Goal: Task Accomplishment & Management: Manage account settings

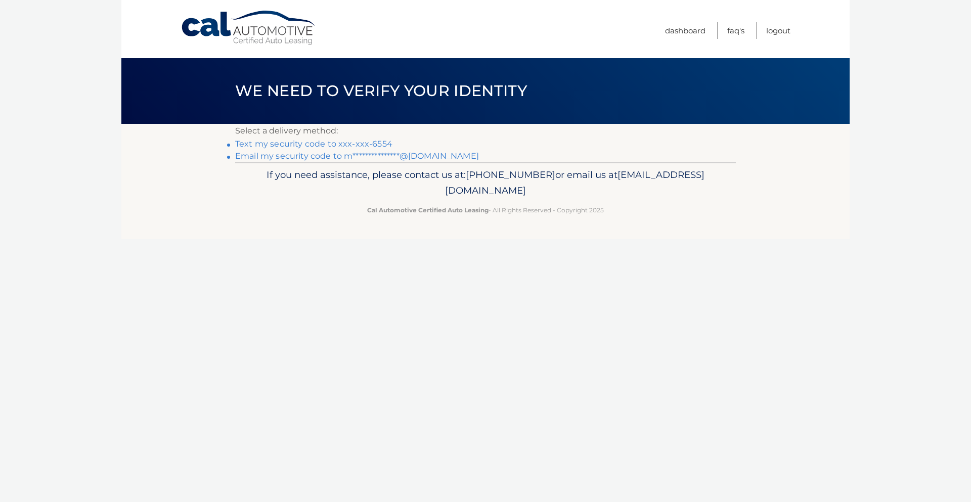
click at [359, 137] on p "Select a delivery method:" at bounding box center [485, 131] width 501 height 14
drag, startPoint x: 359, startPoint y: 137, endPoint x: 358, endPoint y: 145, distance: 7.6
click at [359, 138] on div "**********" at bounding box center [485, 143] width 501 height 38
click at [358, 145] on link "Text my security code to xxx-xxx-6554" at bounding box center [313, 144] width 157 height 10
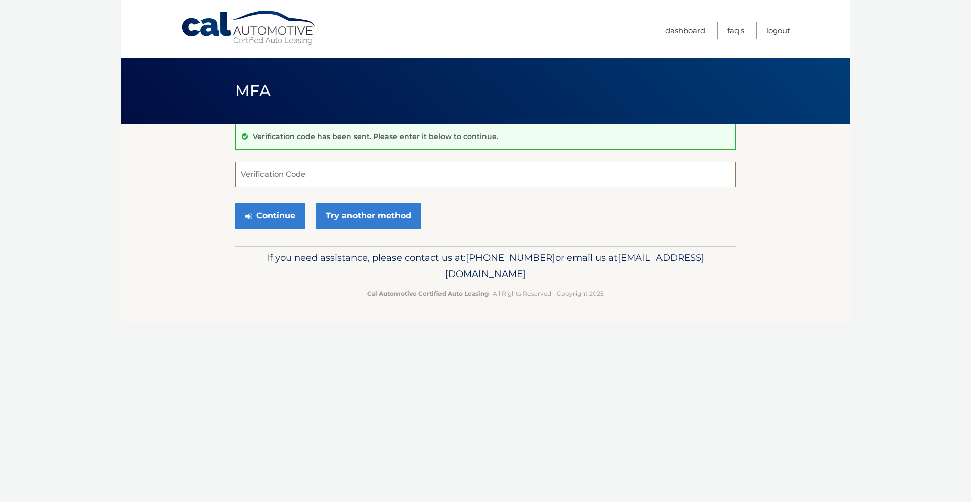
click at [317, 167] on input "Verification Code" at bounding box center [485, 174] width 501 height 25
type input "544944"
click at [235, 203] on button "Continue" at bounding box center [270, 215] width 70 height 25
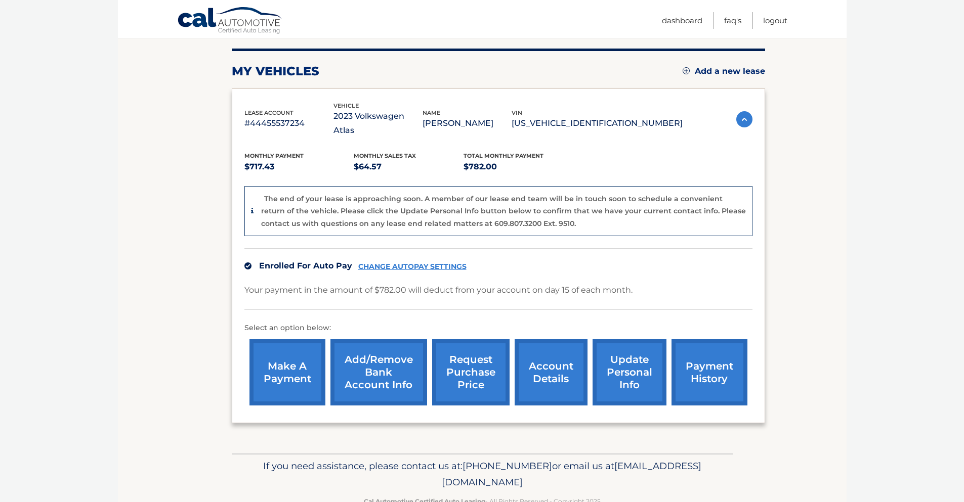
scroll to position [135, 0]
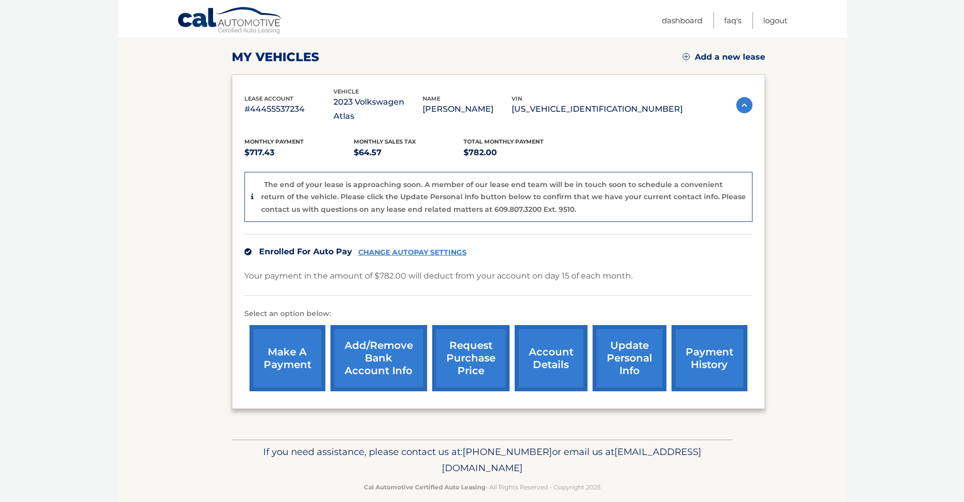
click at [394, 248] on link "CHANGE AUTOPAY SETTINGS" at bounding box center [412, 252] width 108 height 9
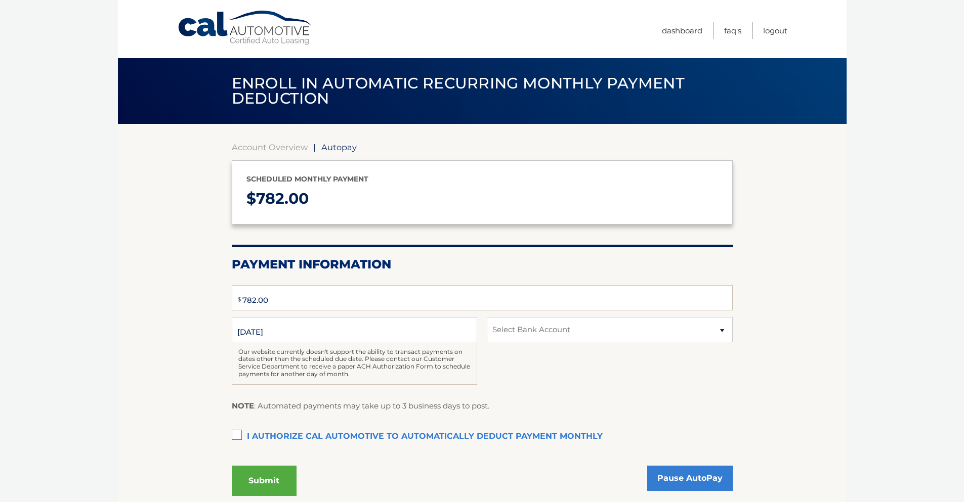
type input "782"
select select "NDdkN2EzMTctYTJhNC00MGJmLTg0ODktMjNjOTIzYTFhMjFh"
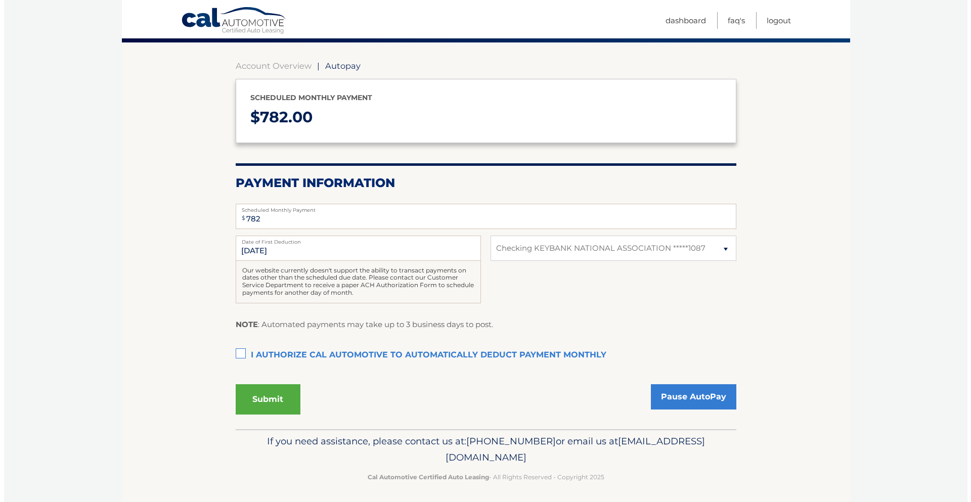
scroll to position [85, 0]
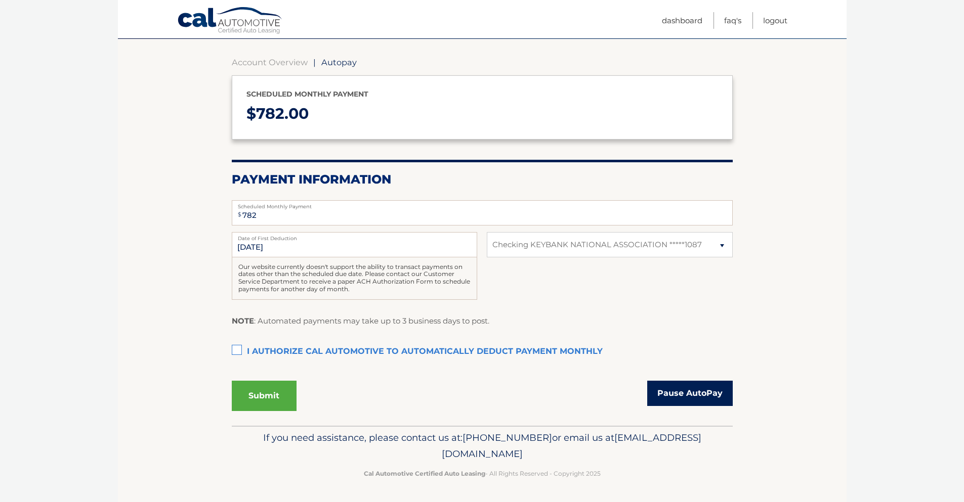
click at [676, 397] on link "Pause AutoPay" at bounding box center [690, 393] width 86 height 25
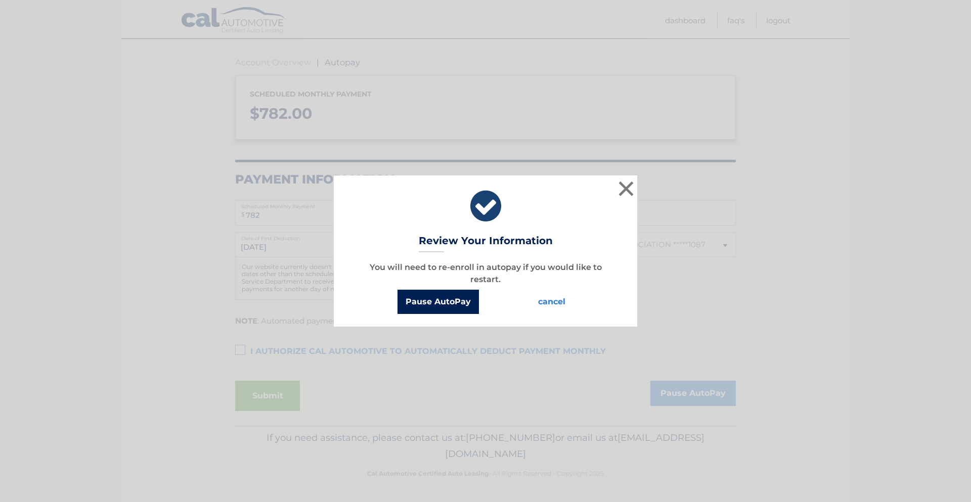
click at [417, 300] on button "Pause AutoPay" at bounding box center [438, 302] width 81 height 24
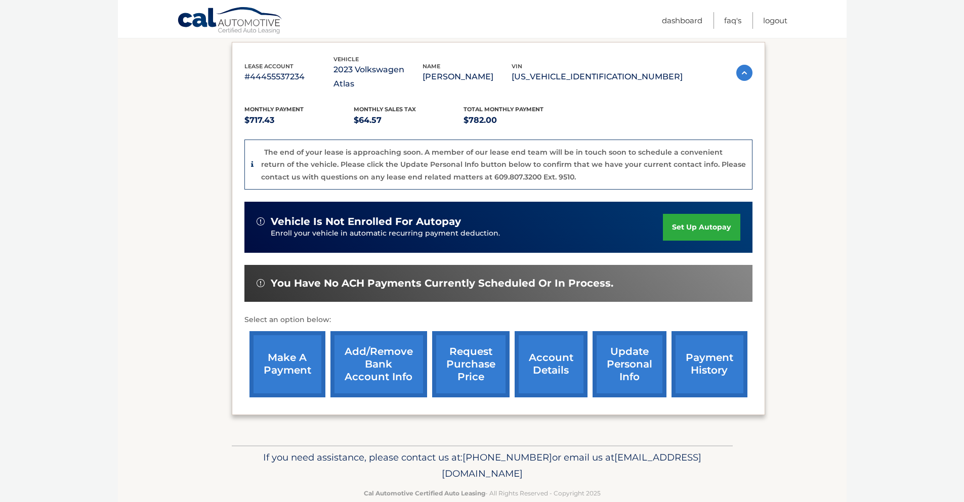
scroll to position [174, 0]
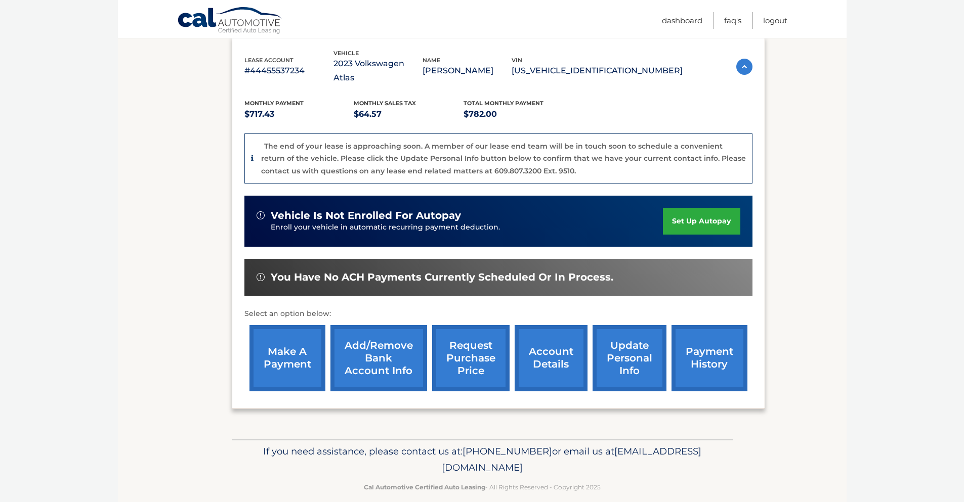
click at [556, 346] on link "account details" at bounding box center [551, 358] width 73 height 66
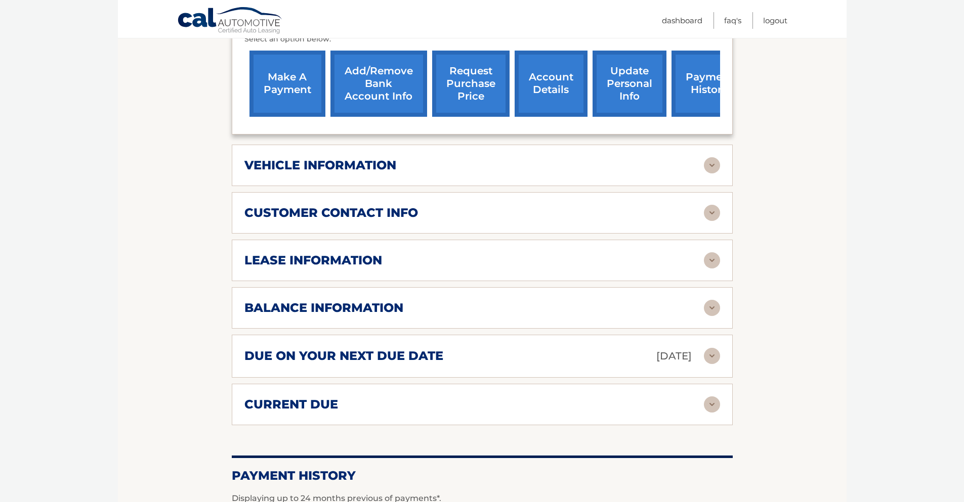
scroll to position [405, 0]
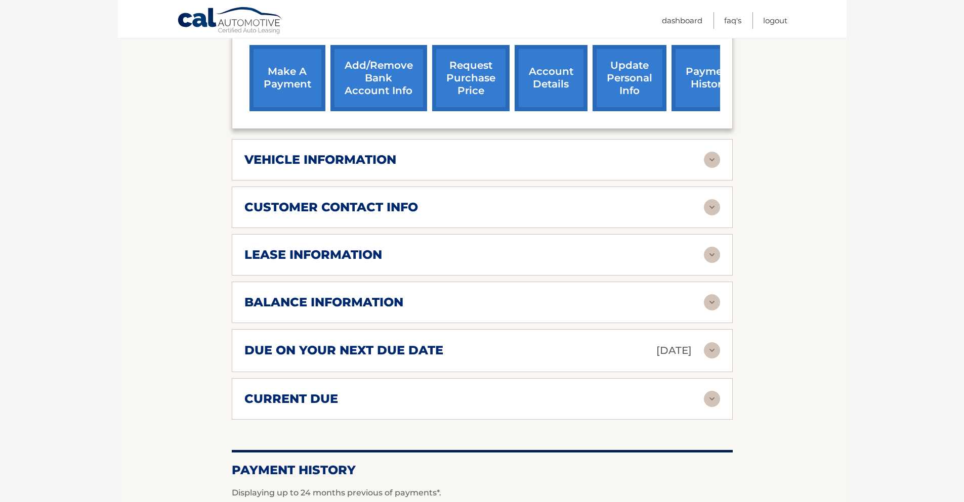
click at [448, 254] on div "lease information" at bounding box center [473, 254] width 459 height 15
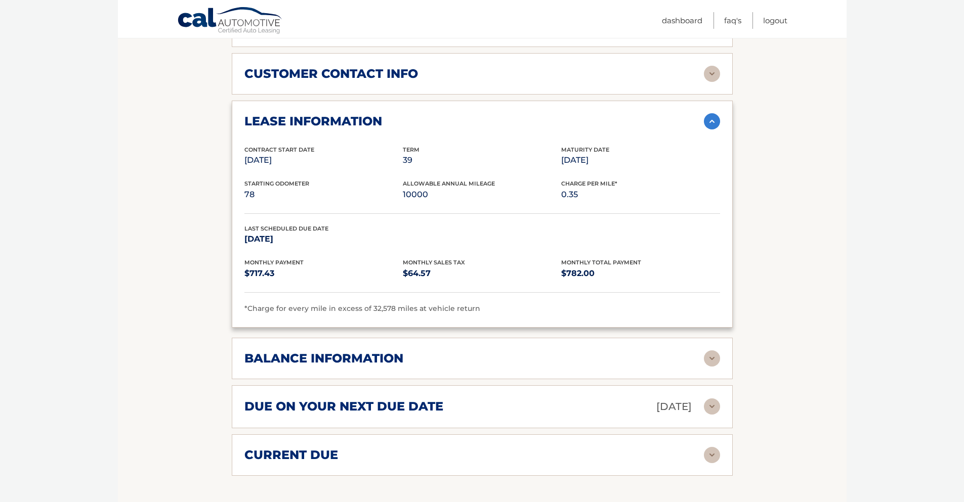
scroll to position [540, 0]
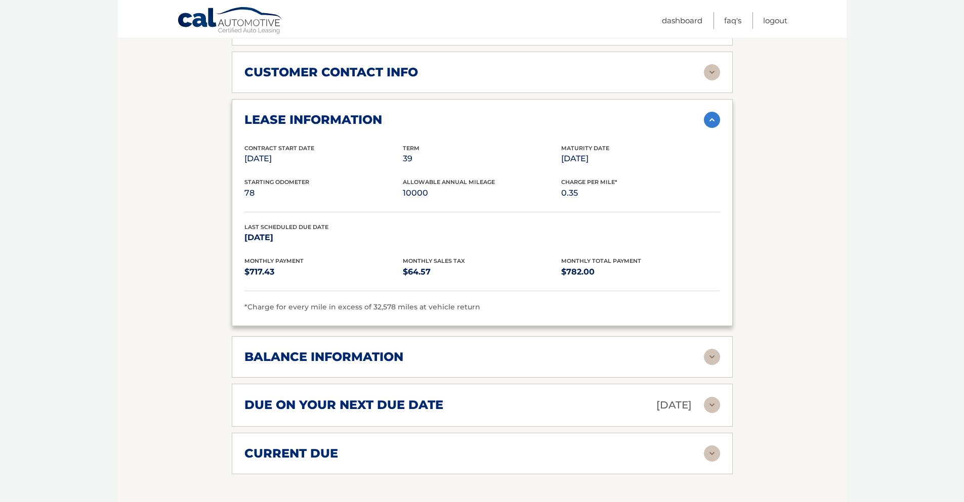
click at [433, 364] on div "balance information" at bounding box center [473, 357] width 459 height 15
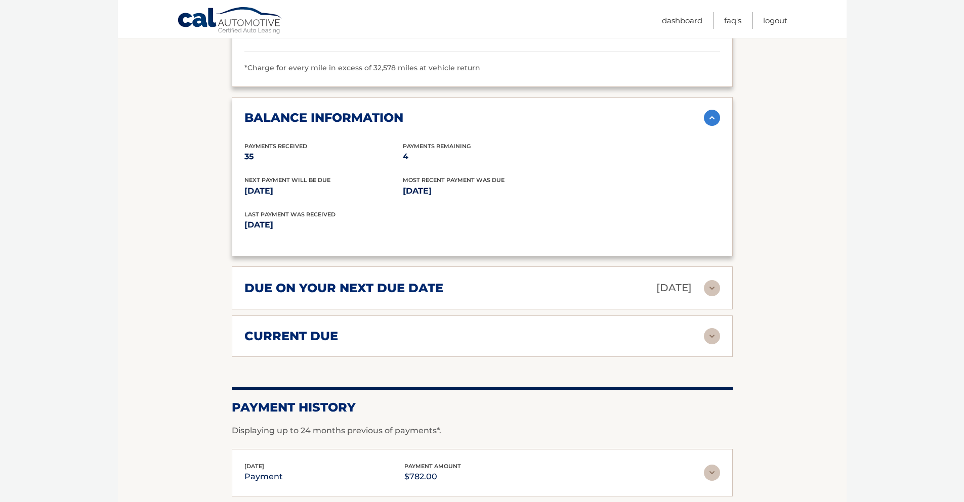
scroll to position [810, 0]
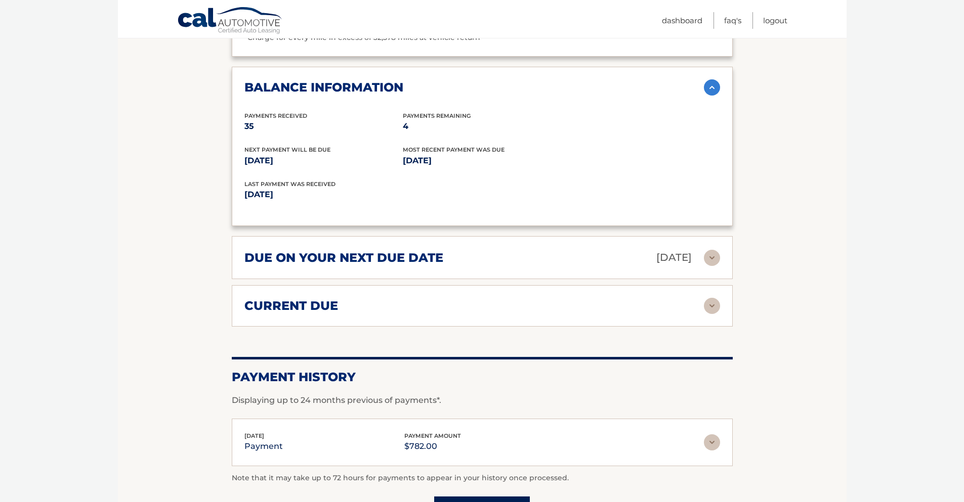
click at [416, 266] on div "due on your next due date Oct 15, 2025" at bounding box center [473, 258] width 459 height 18
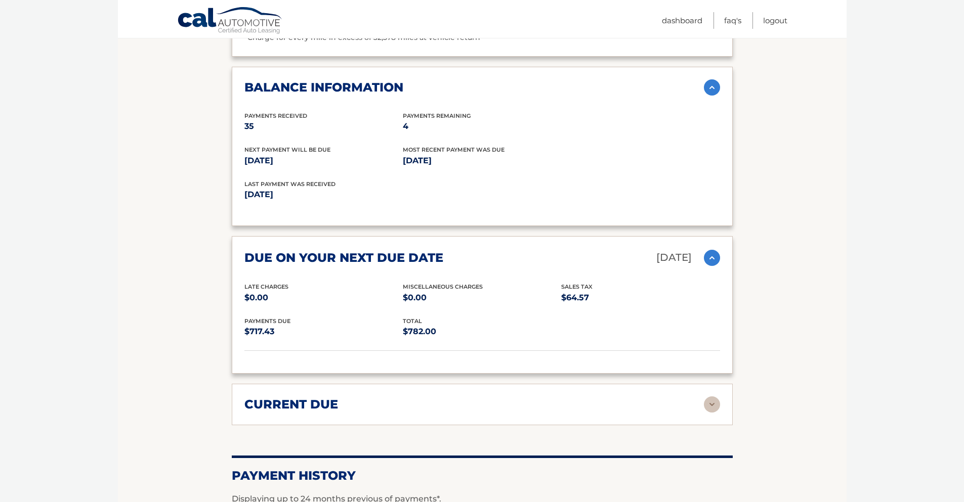
click at [404, 396] on div "current due Late Charges $0.00 Miscelleneous Charges* $0.00 Sales Tax $0.00 pay…" at bounding box center [482, 404] width 501 height 41
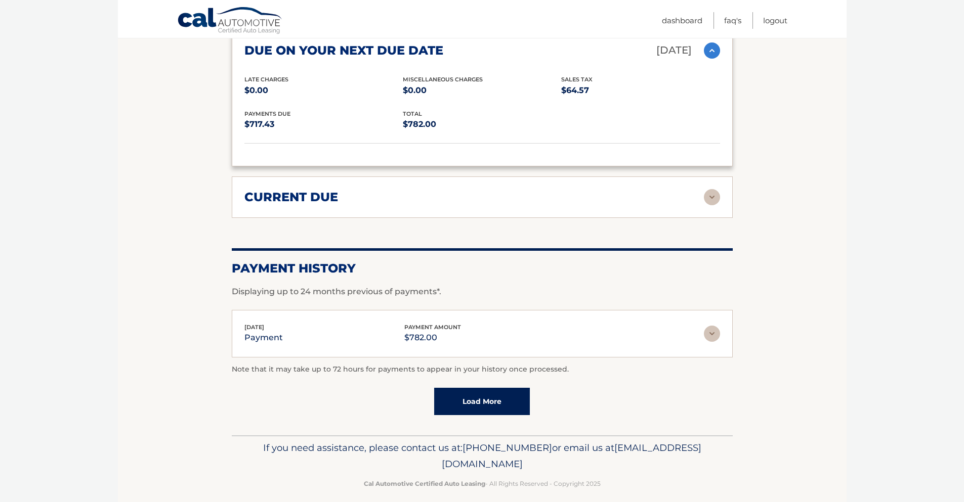
scroll to position [1027, 0]
